Goal: Find contact information: Find contact information

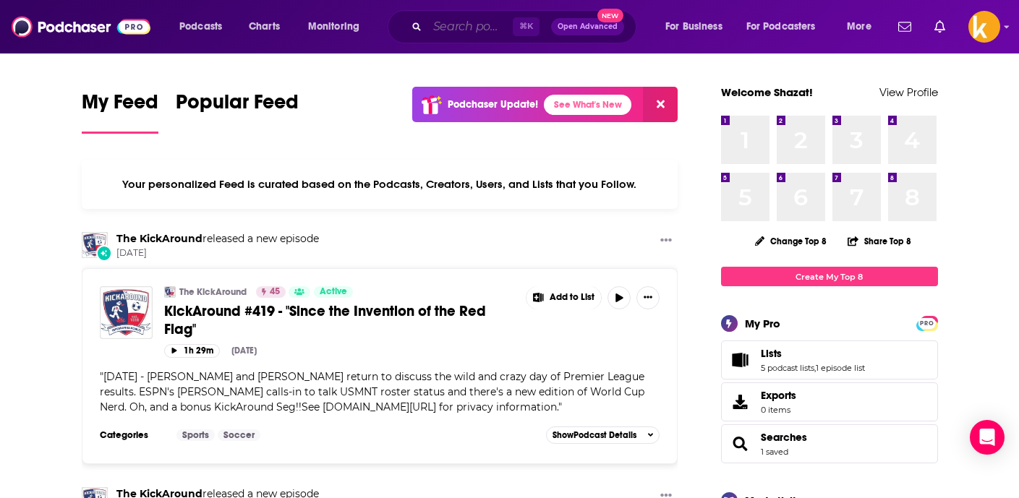
click at [477, 26] on input "Search podcasts, credits, & more..." at bounding box center [469, 26] width 85 height 23
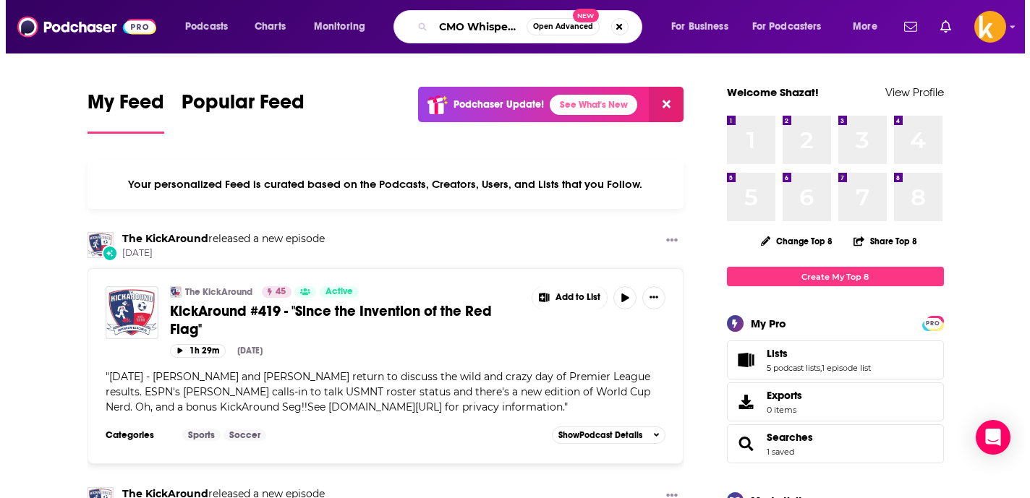
scroll to position [0, 4]
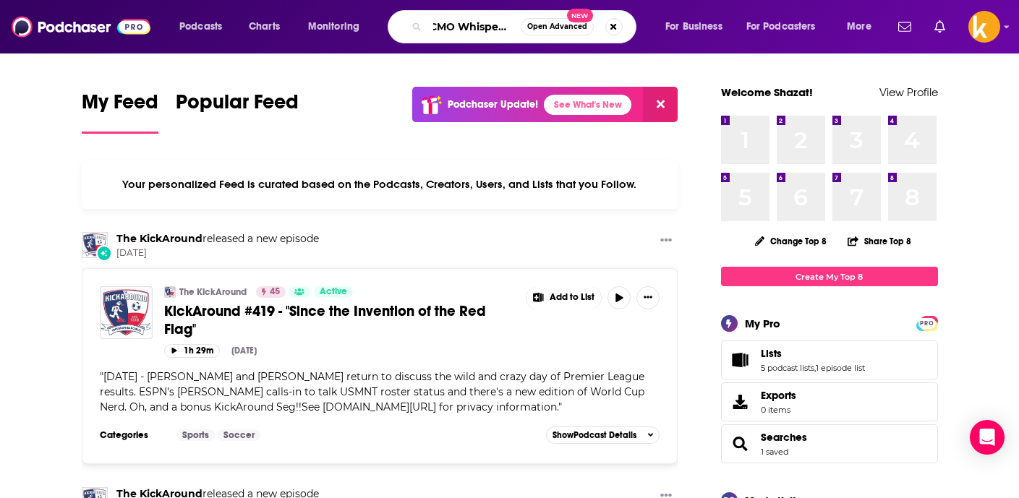
type input "CMO Whisperer"
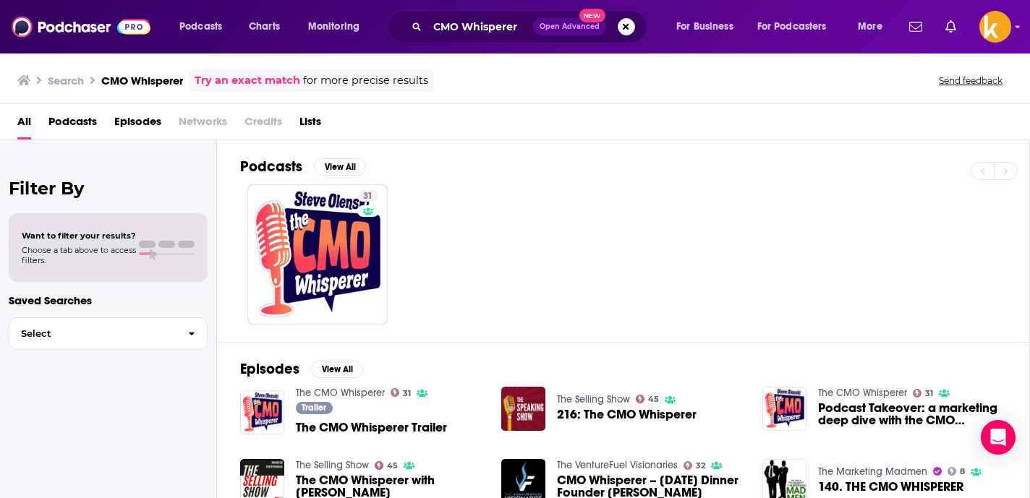
click at [276, 167] on h2 "Podcasts" at bounding box center [271, 167] width 62 height 18
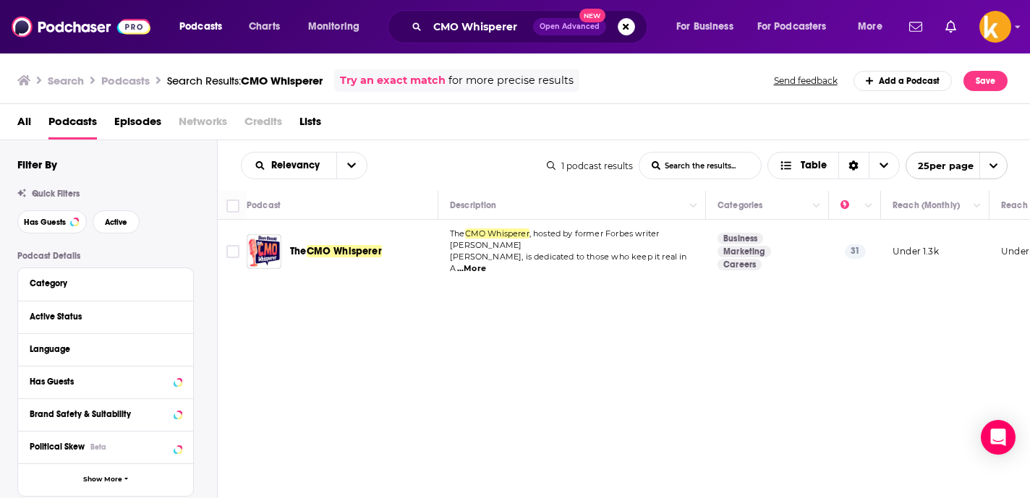
click at [19, 119] on span "All" at bounding box center [24, 125] width 14 height 30
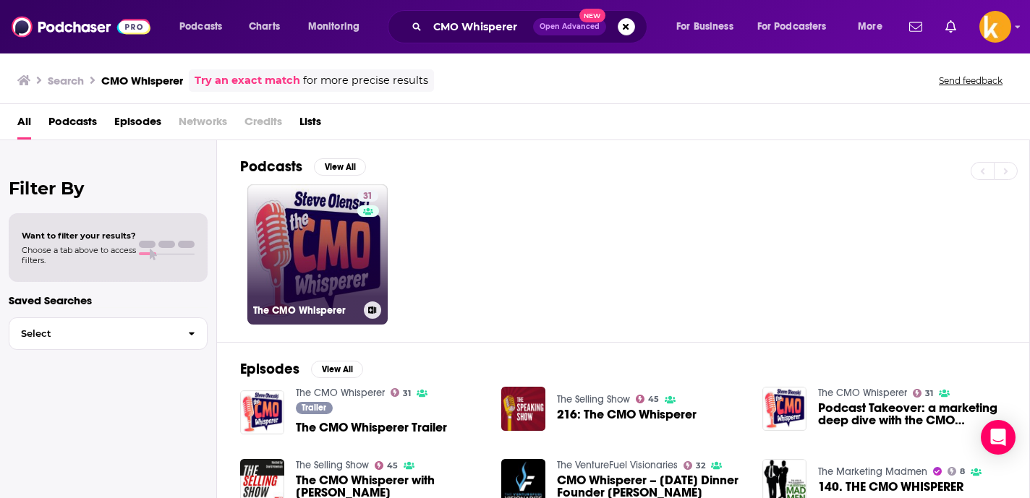
click at [327, 218] on link "31 The CMO Whisperer" at bounding box center [317, 254] width 140 height 140
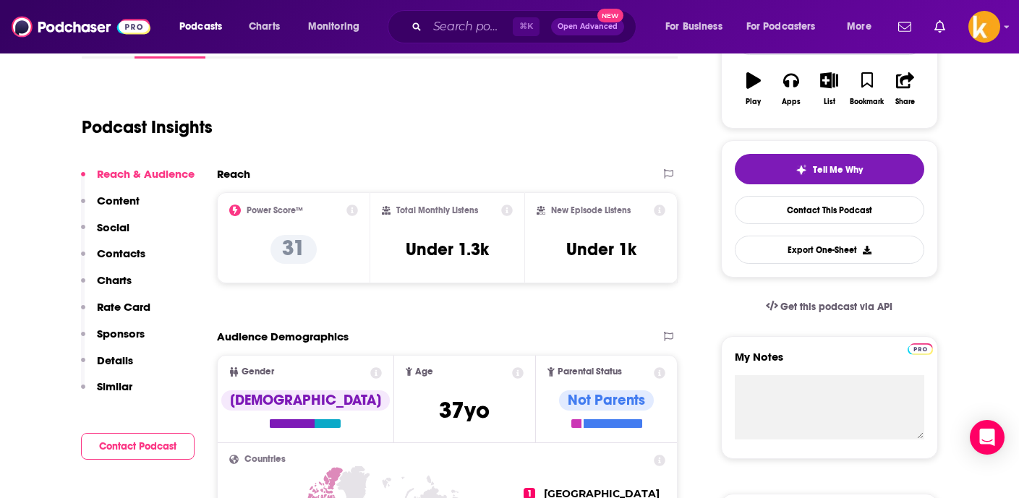
scroll to position [255, 0]
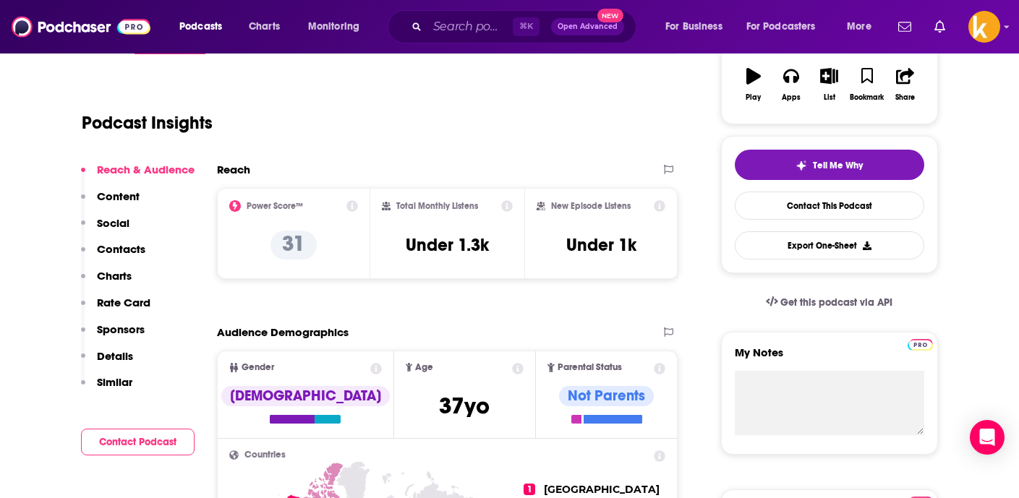
click at [115, 246] on p "Contacts" at bounding box center [121, 249] width 48 height 14
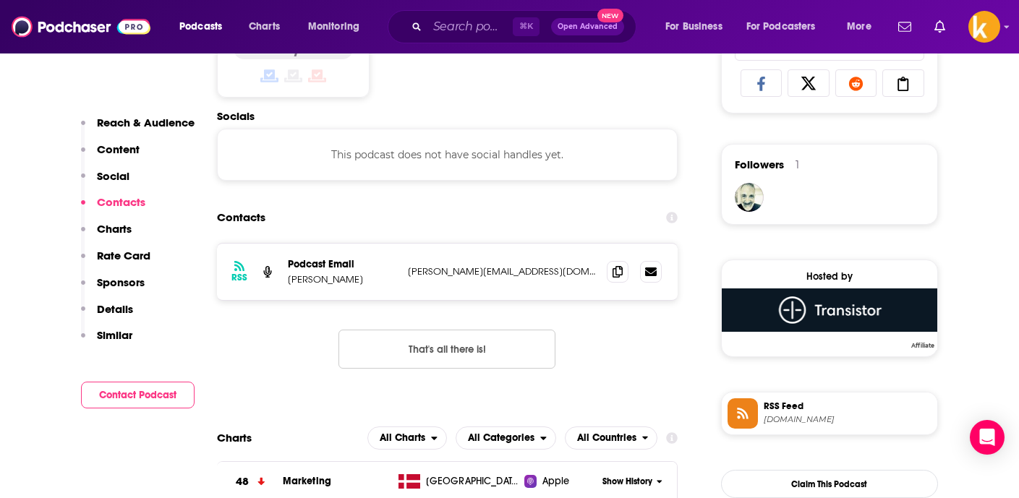
scroll to position [971, 0]
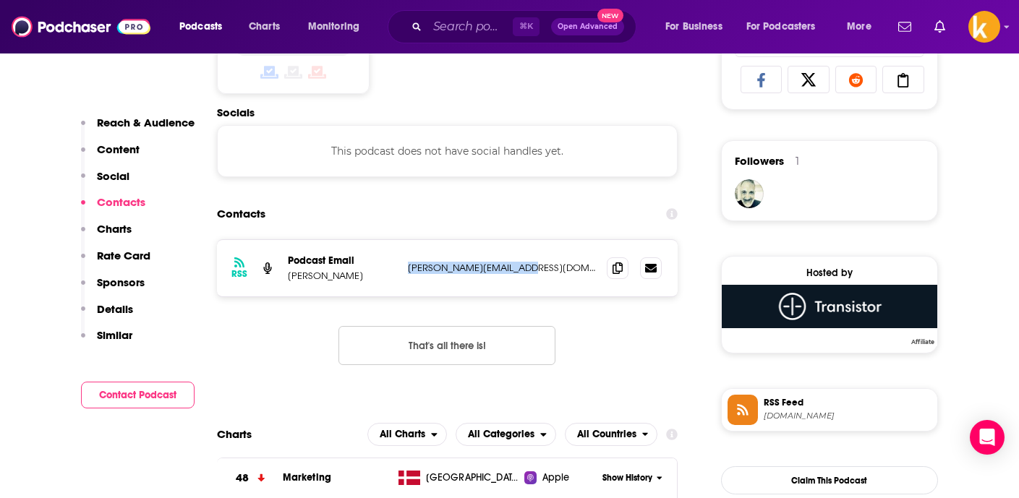
drag, startPoint x: 402, startPoint y: 268, endPoint x: 564, endPoint y: 270, distance: 162.0
click at [564, 270] on div "RSS Podcast Email [PERSON_NAME] [PERSON_NAME][EMAIL_ADDRESS][DOMAIN_NAME] [PERS…" at bounding box center [447, 268] width 461 height 56
copy p "[PERSON_NAME][EMAIL_ADDRESS][DOMAIN_NAME]"
click at [128, 150] on p "Content" at bounding box center [118, 149] width 43 height 14
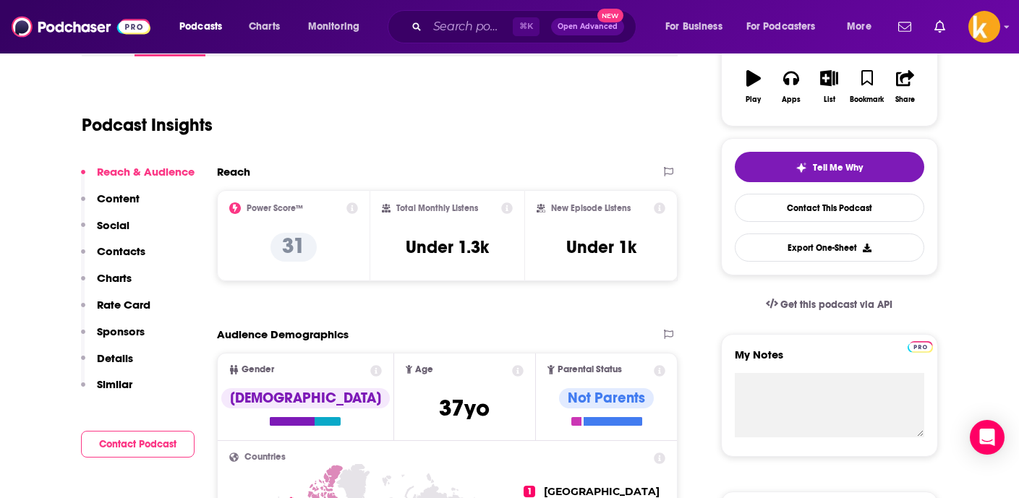
scroll to position [289, 0]
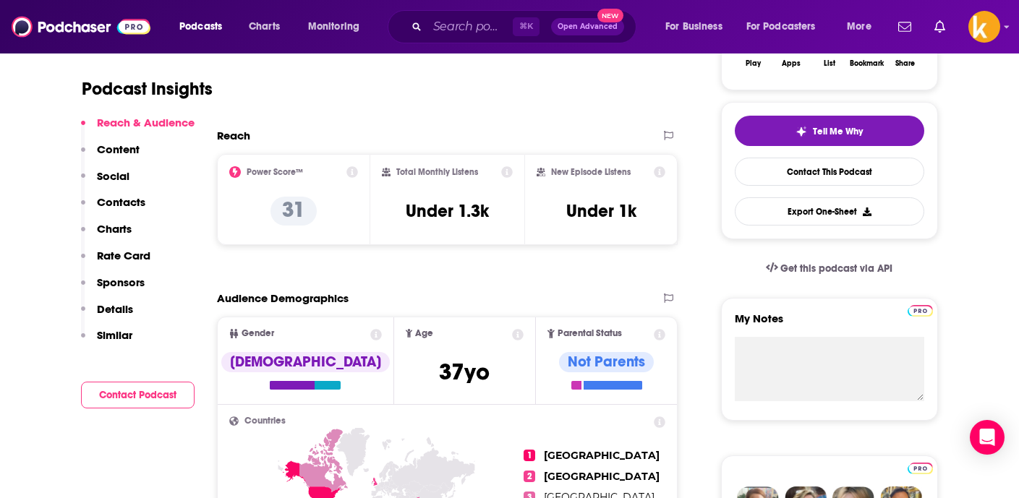
click at [109, 307] on p "Details" at bounding box center [115, 309] width 36 height 14
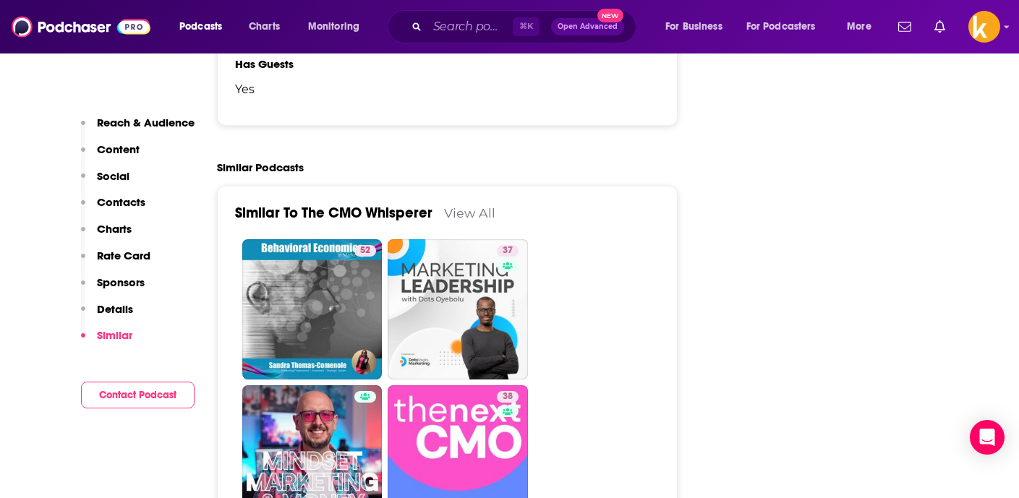
scroll to position [2078, 0]
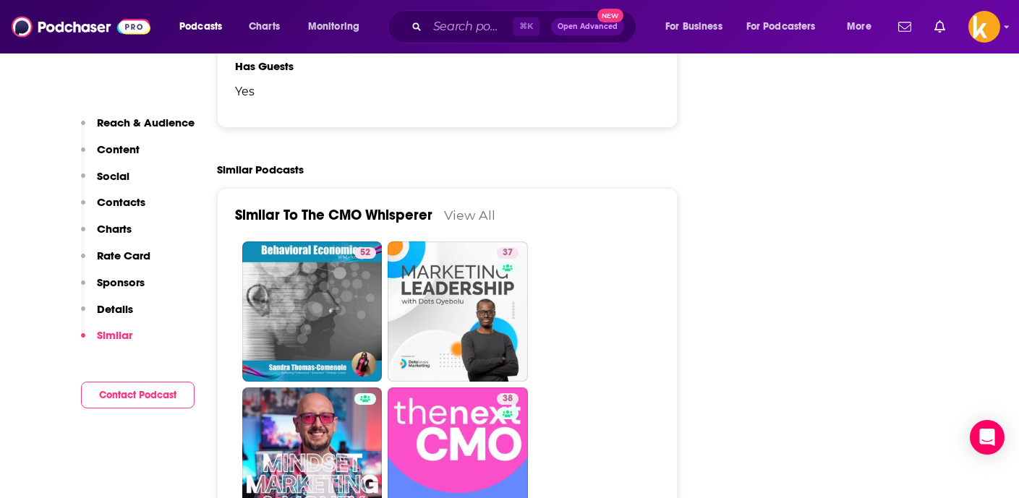
click at [112, 309] on p "Details" at bounding box center [115, 309] width 36 height 14
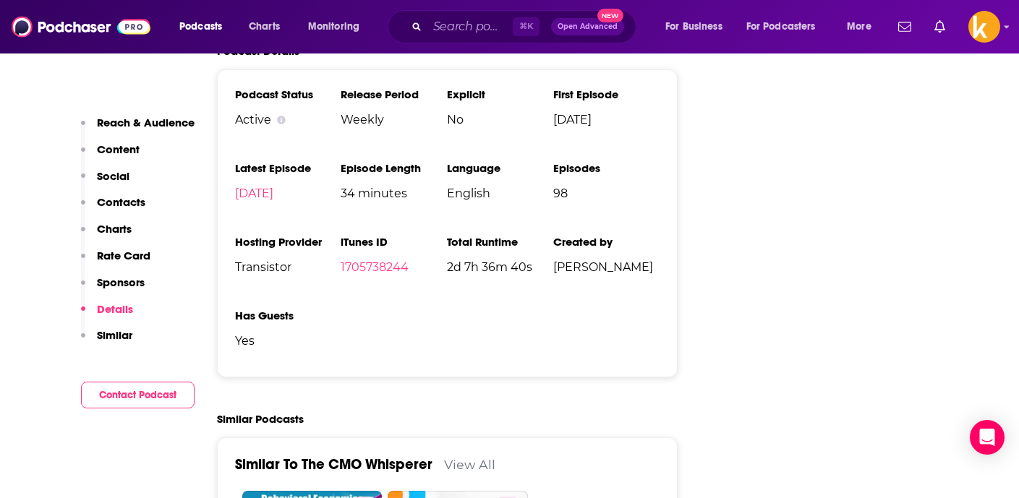
scroll to position [1754, 0]
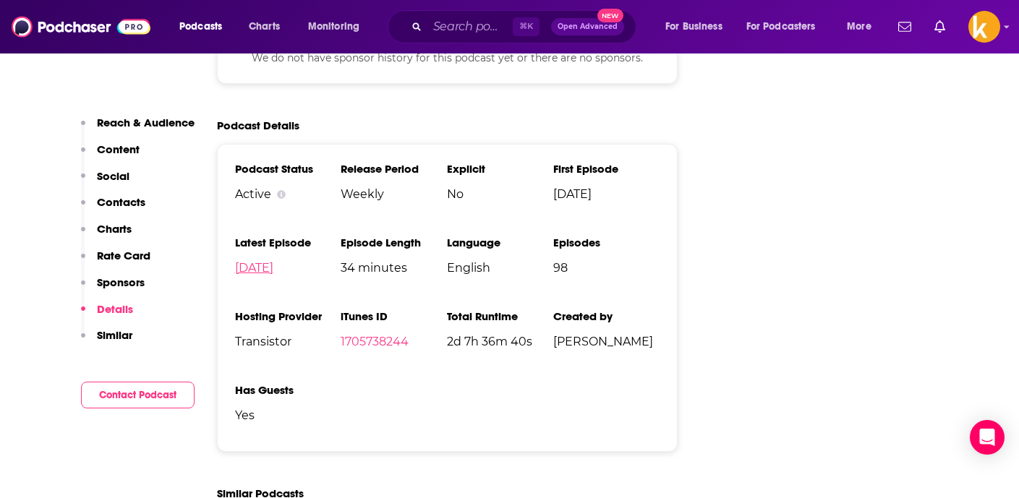
click at [273, 268] on link "[DATE]" at bounding box center [254, 268] width 38 height 14
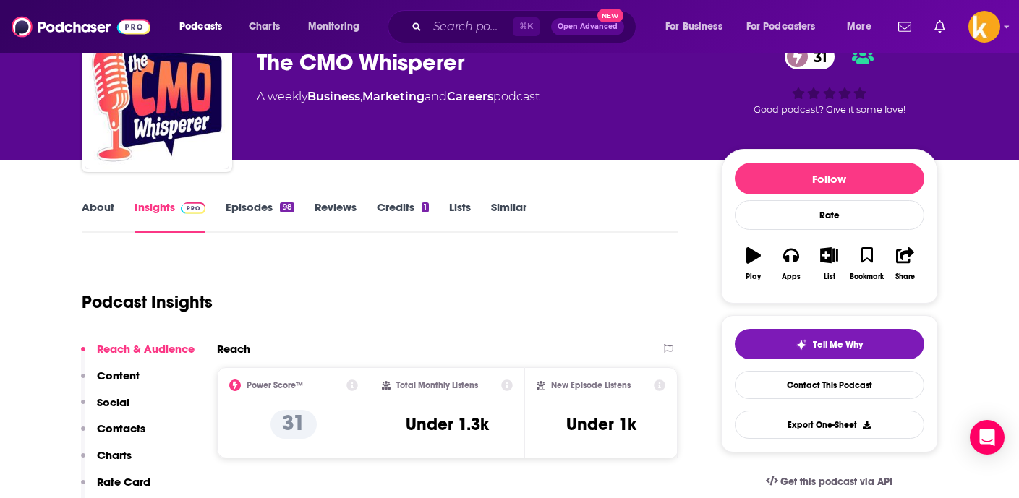
scroll to position [73, 0]
